Goal: Task Accomplishment & Management: Use online tool/utility

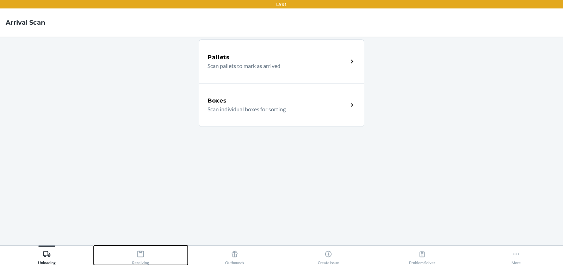
click at [142, 254] on icon at bounding box center [141, 254] width 8 height 8
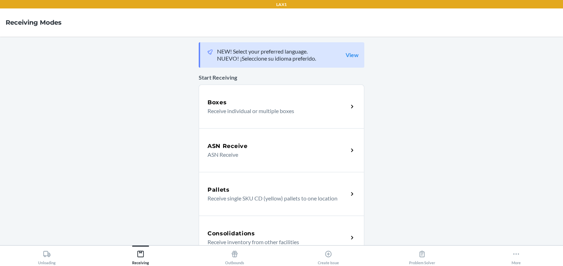
click at [266, 109] on p "Receive individual or multiple boxes" at bounding box center [275, 111] width 135 height 8
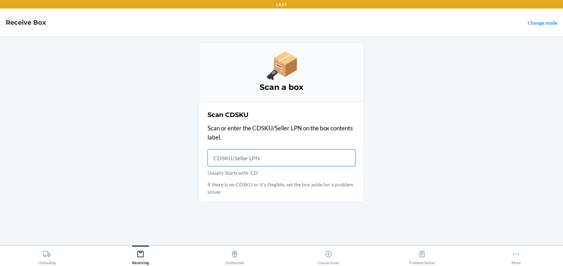
click at [272, 158] on input "Usually Starts with 'CD'" at bounding box center [282, 157] width 148 height 17
click at [272, 156] on input "Usually Starts with 'CD'" at bounding box center [282, 157] width 148 height 17
type input "DL2U28WAFD4"
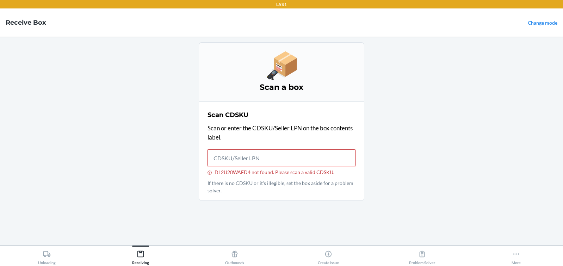
drag, startPoint x: 293, startPoint y: 159, endPoint x: 299, endPoint y: 159, distance: 5.6
click at [294, 159] on input "DL2U28WAFD4 not found. Please scan a valid CDSKU." at bounding box center [282, 157] width 148 height 17
type input "DL2U28WAFD4"
click at [44, 254] on icon at bounding box center [47, 254] width 8 height 8
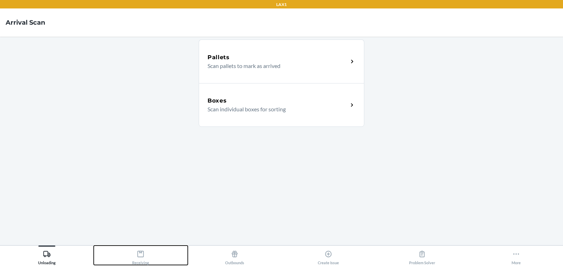
click at [142, 254] on icon at bounding box center [141, 254] width 8 height 8
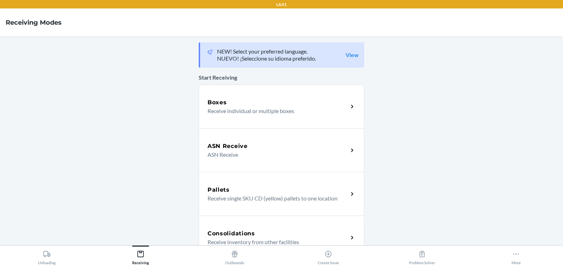
click at [279, 153] on p "ASN Receive" at bounding box center [275, 155] width 135 height 8
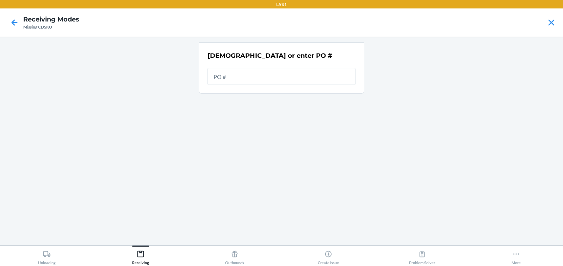
type input "2"
type input "28"
type input "4"
click at [447, 146] on main "[DEMOGRAPHIC_DATA] or enter PO # PO # 4" at bounding box center [281, 141] width 563 height 209
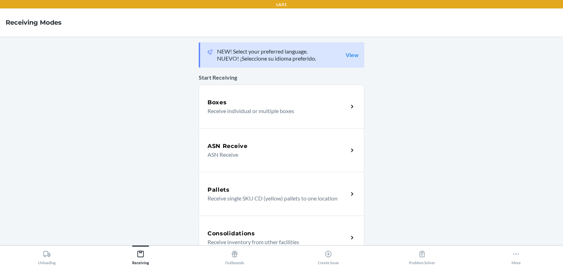
click at [266, 231] on div "Consolidations" at bounding box center [278, 233] width 141 height 8
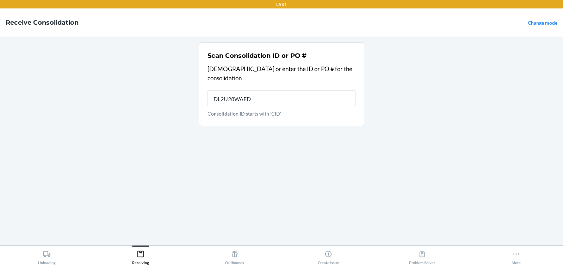
type input "DL2U28WAFD4"
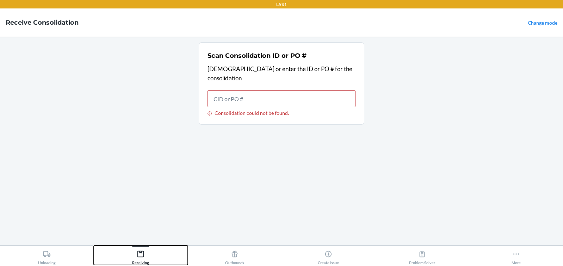
click at [140, 252] on icon at bounding box center [141, 254] width 8 height 8
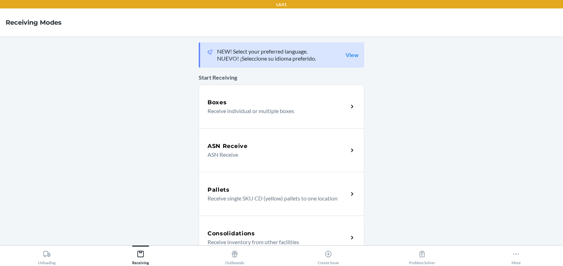
click at [260, 112] on p "Receive individual or multiple boxes" at bounding box center [275, 111] width 135 height 8
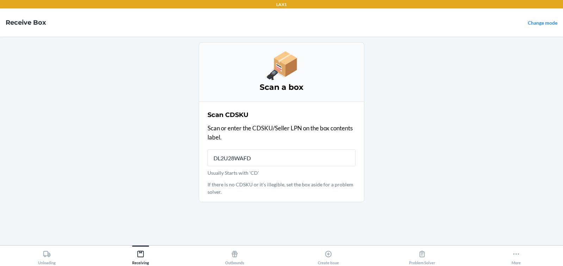
type input "DL2U28WAFD4"
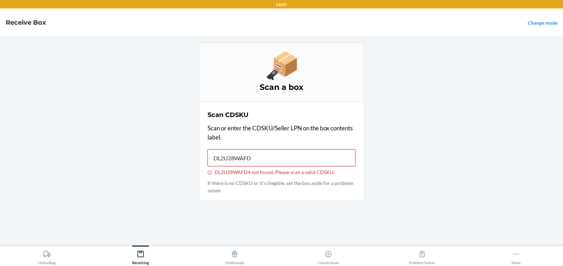
type input "DL2U28WAFD4"
click at [141, 253] on icon at bounding box center [141, 254] width 8 height 8
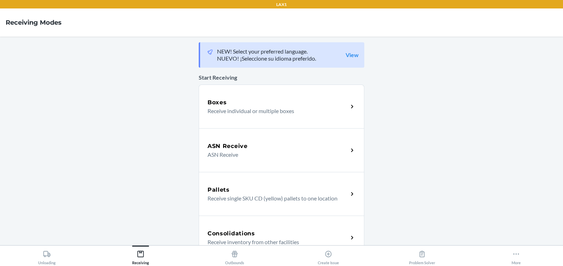
click at [295, 151] on p "ASN Receive" at bounding box center [275, 155] width 135 height 8
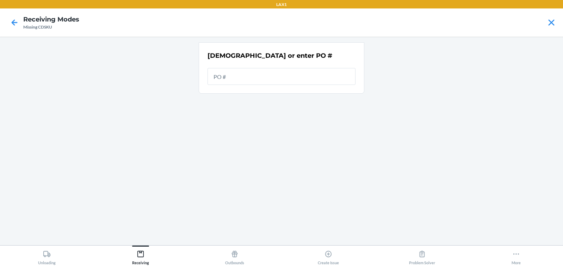
type input "2"
type input "28"
type input "4"
click at [141, 254] on icon at bounding box center [141, 254] width 8 height 8
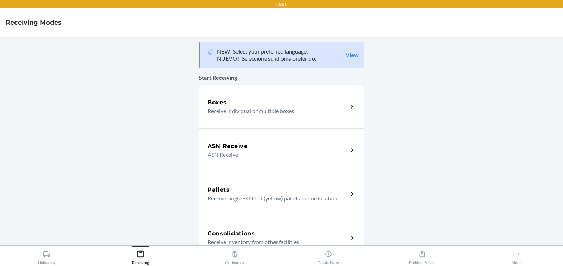
click at [312, 230] on div "Consolidations" at bounding box center [278, 233] width 141 height 8
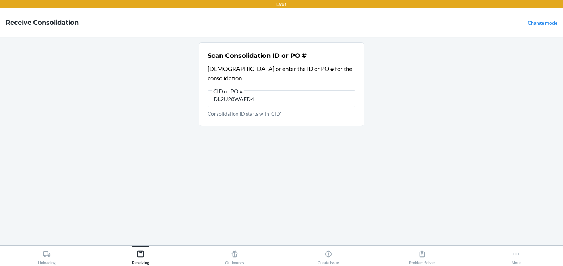
type input "DL2U28WAFD4"
click at [49, 254] on icon at bounding box center [46, 254] width 7 height 6
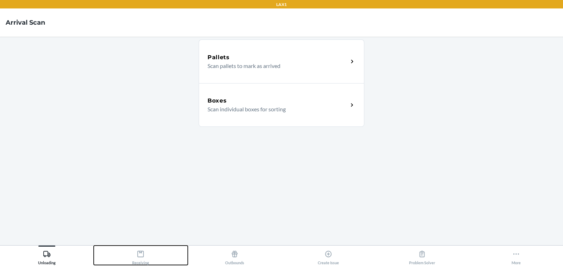
click at [143, 253] on icon at bounding box center [141, 254] width 8 height 8
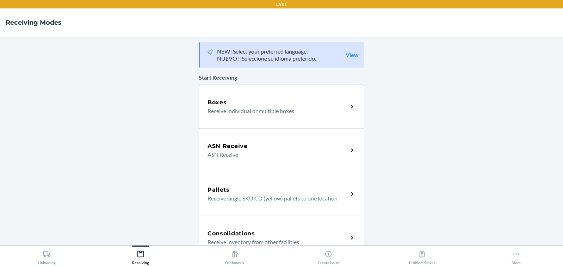
click at [230, 110] on p "Receive individual or multiple boxes" at bounding box center [275, 111] width 135 height 8
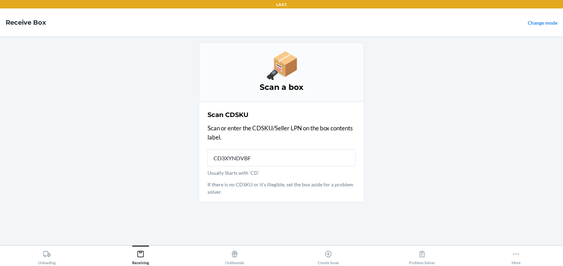
type input "CD3XYNDVBFC"
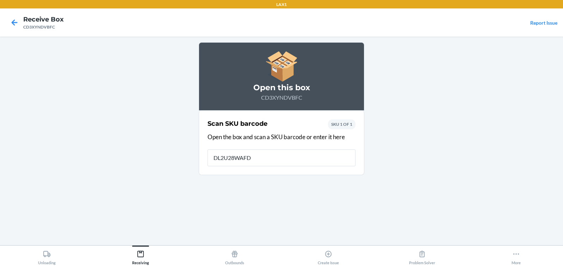
type input "DL2U28WAFD4"
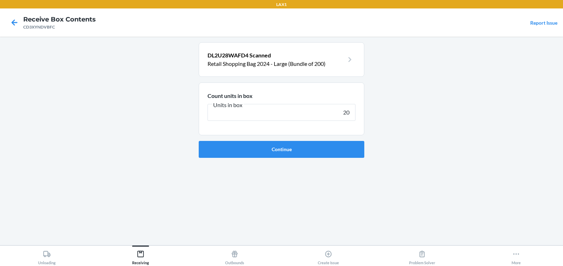
type input "200"
click button "Continue" at bounding box center [282, 149] width 166 height 17
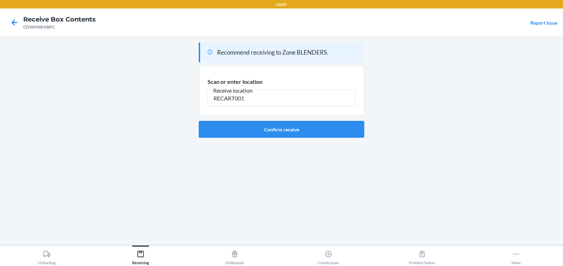
type input "RECART001"
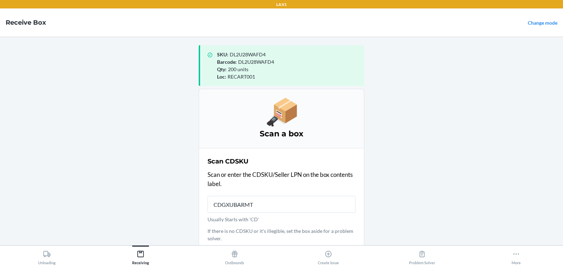
type input "CDGXUBARMT4"
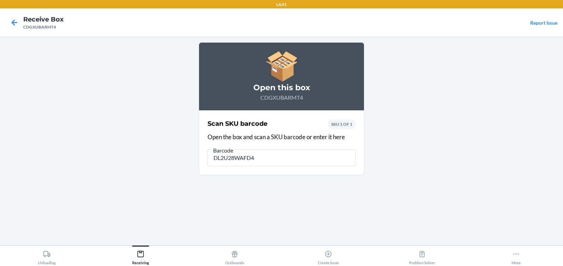
type input "DL2U28WAFD4"
